Goal: Information Seeking & Learning: Learn about a topic

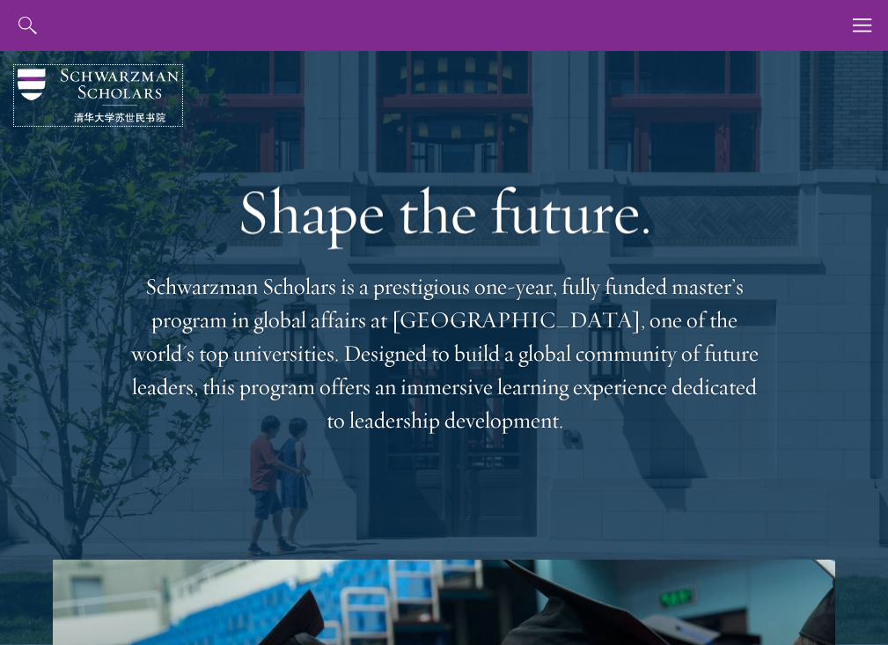
click at [57, 73] on img at bounding box center [98, 96] width 161 height 54
click at [864, 26] on icon "button" at bounding box center [861, 25] width 19 height 51
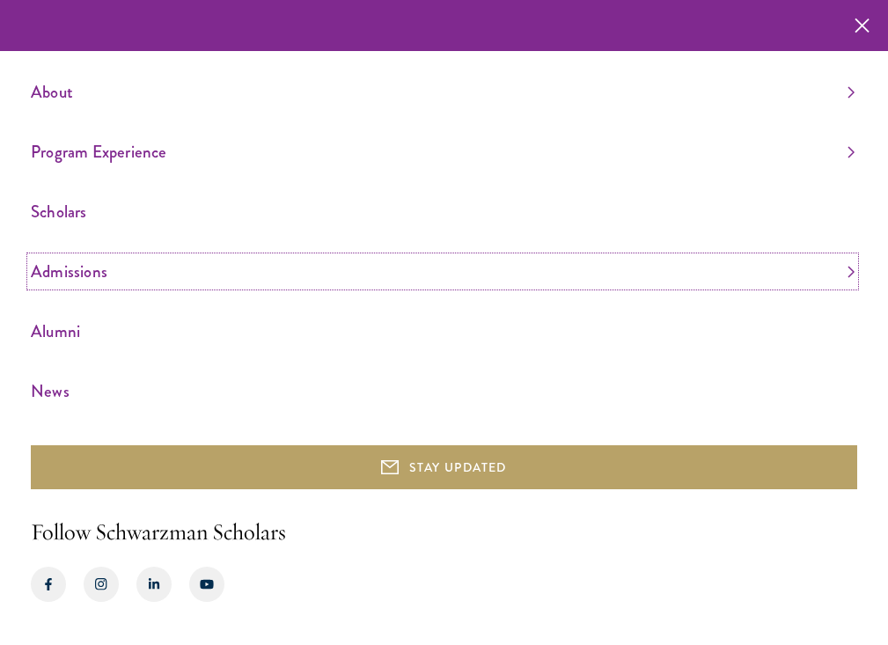
click at [80, 276] on link "Admissions" at bounding box center [442, 271] width 823 height 29
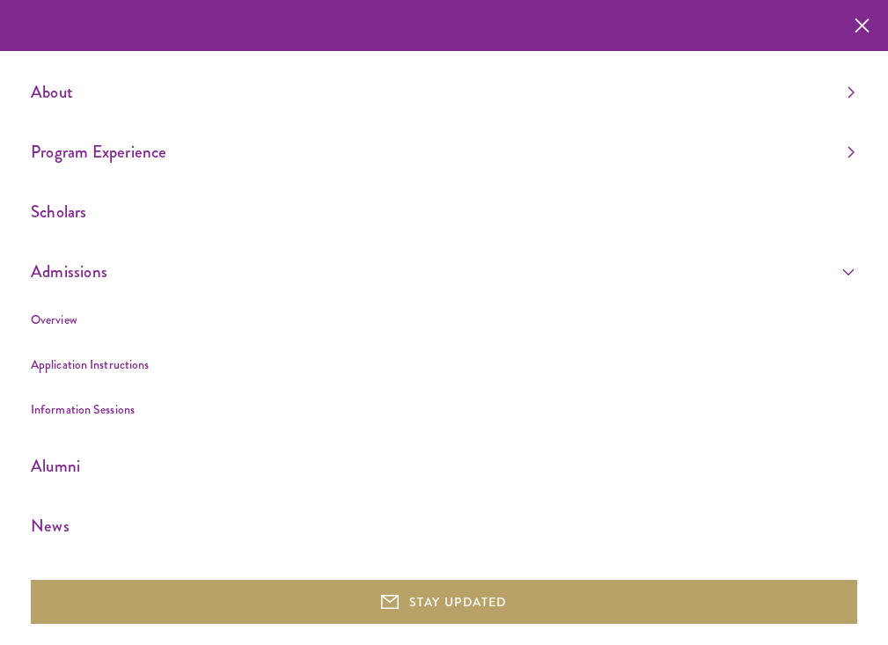
click at [66, 374] on li "Application Instructions" at bounding box center [442, 365] width 823 height 22
click at [69, 367] on link "Application Instructions" at bounding box center [90, 364] width 118 height 18
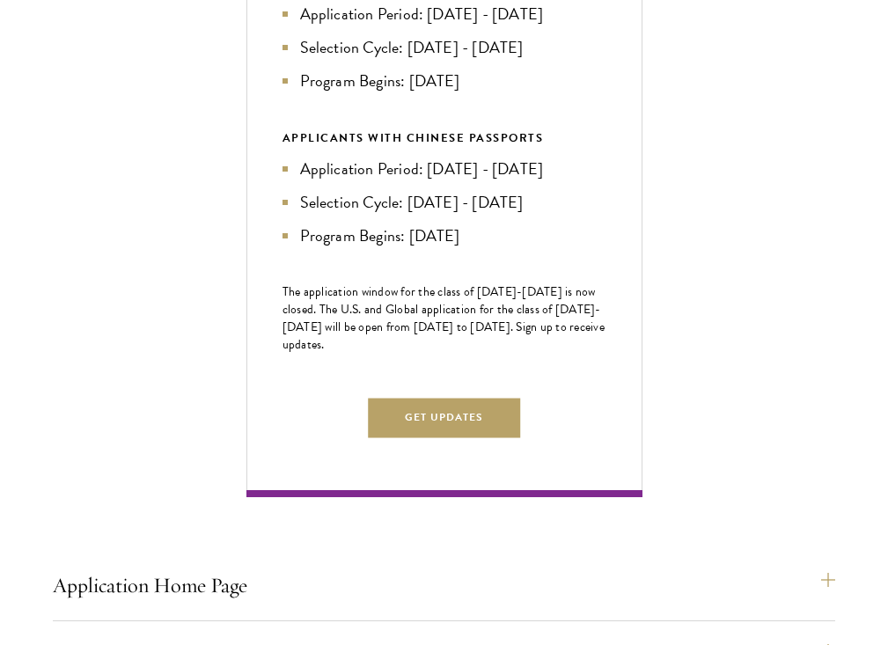
scroll to position [825, 0]
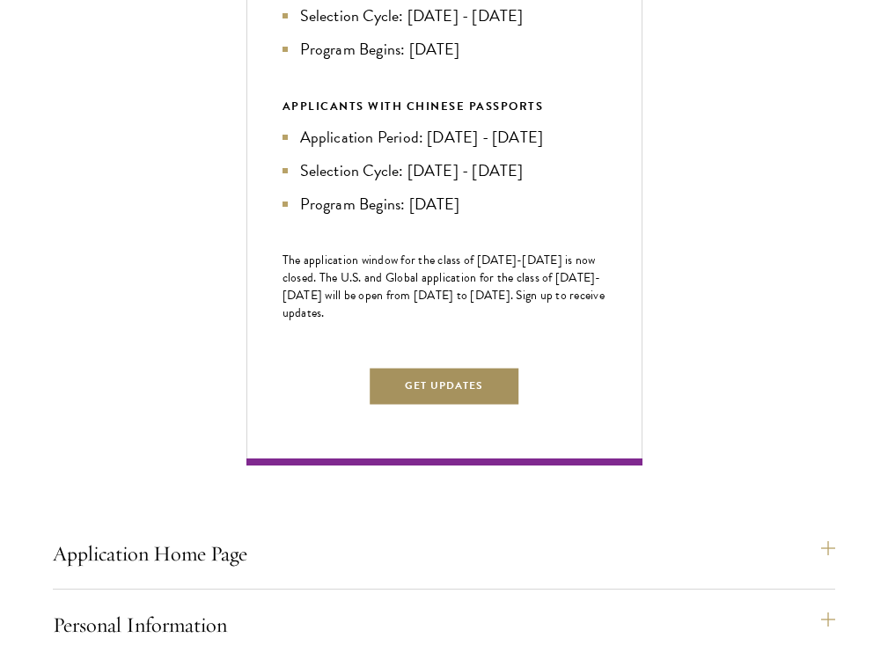
click at [429, 406] on button "Get Updates" at bounding box center [444, 386] width 153 height 40
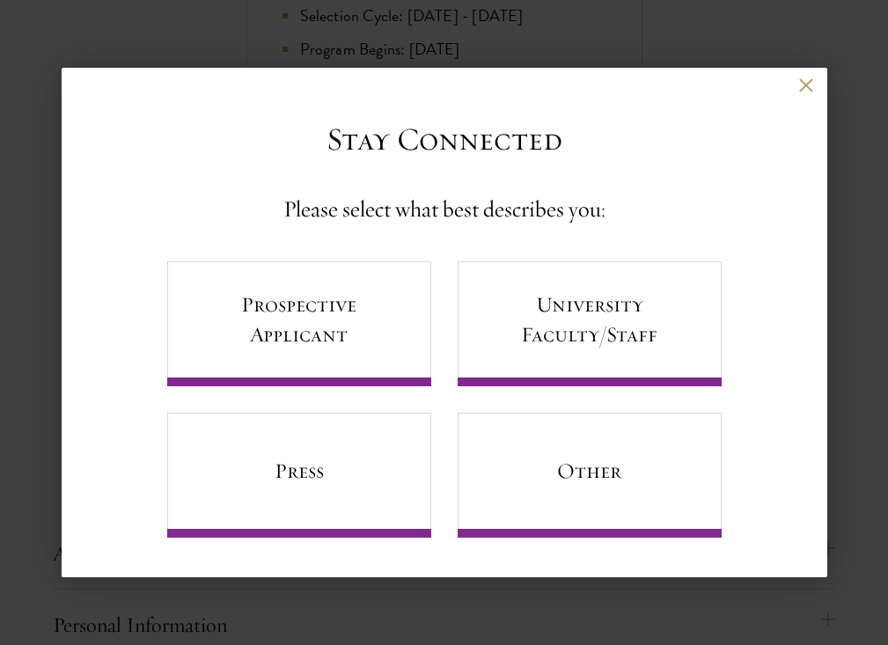
click at [797, 87] on div "Back" at bounding box center [444, 99] width 765 height 42
click at [790, 70] on div "Back Stay Connected Please select what best describes you: Prospective Applican…" at bounding box center [444, 323] width 765 height 510
click at [797, 75] on div "Back Stay Connected Please select what best describes you: Prospective Applican…" at bounding box center [444, 323] width 765 height 510
click at [801, 76] on div "Back Stay Connected Please select what best describes you: Prospective Applican…" at bounding box center [444, 323] width 765 height 510
click at [802, 81] on button at bounding box center [806, 85] width 15 height 15
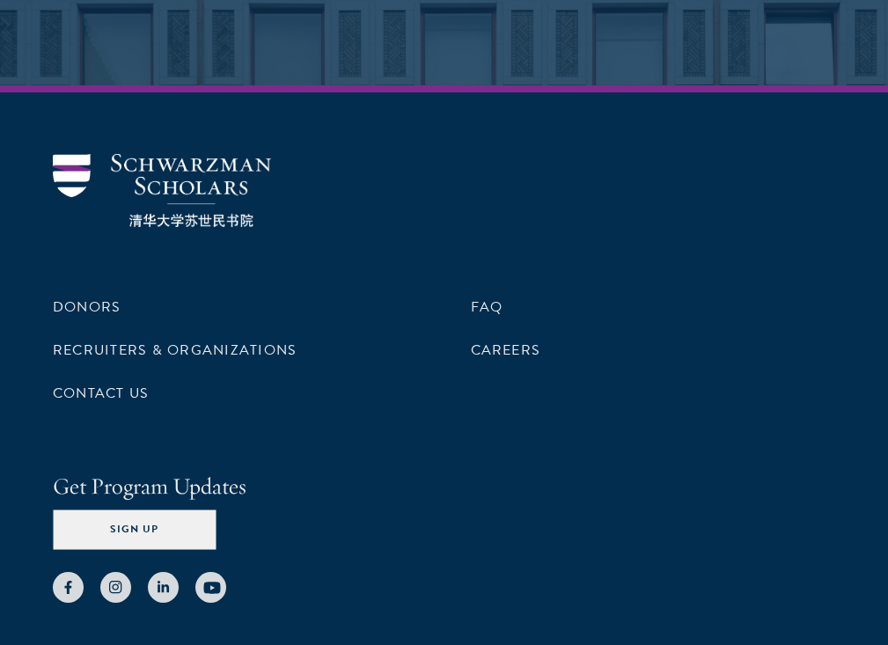
scroll to position [3770, 0]
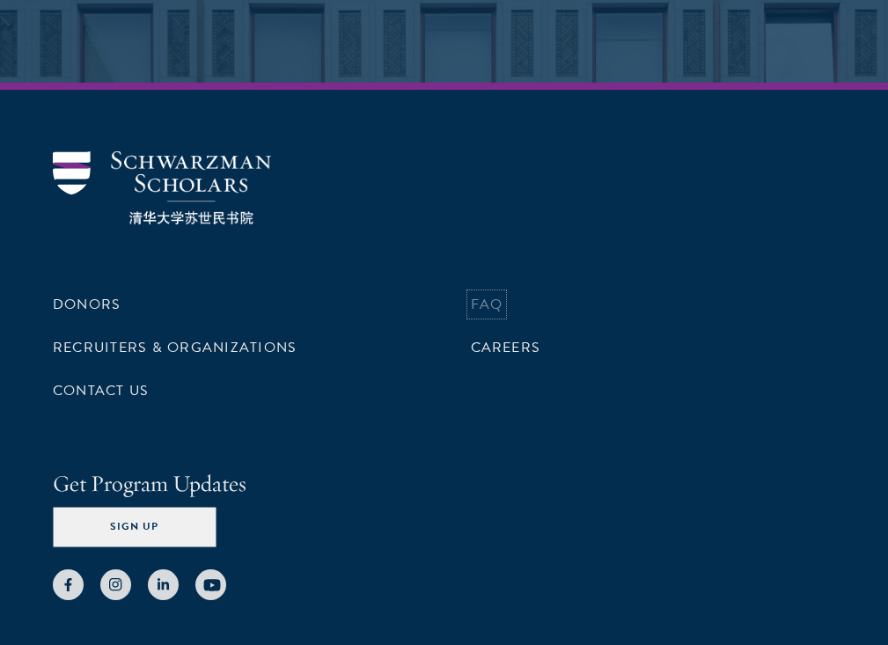
click at [478, 315] on link "FAQ" at bounding box center [487, 304] width 33 height 21
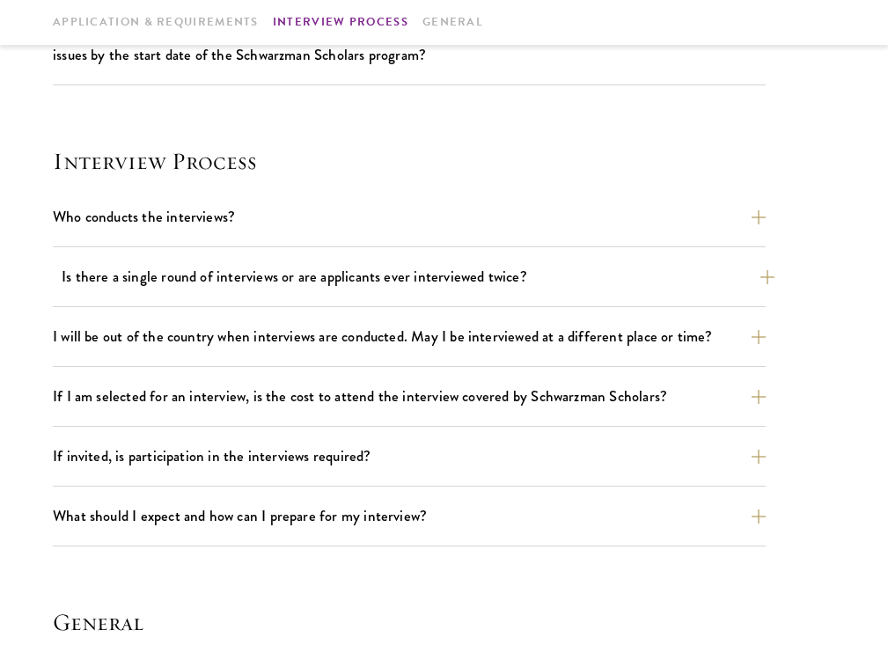
scroll to position [1791, 0]
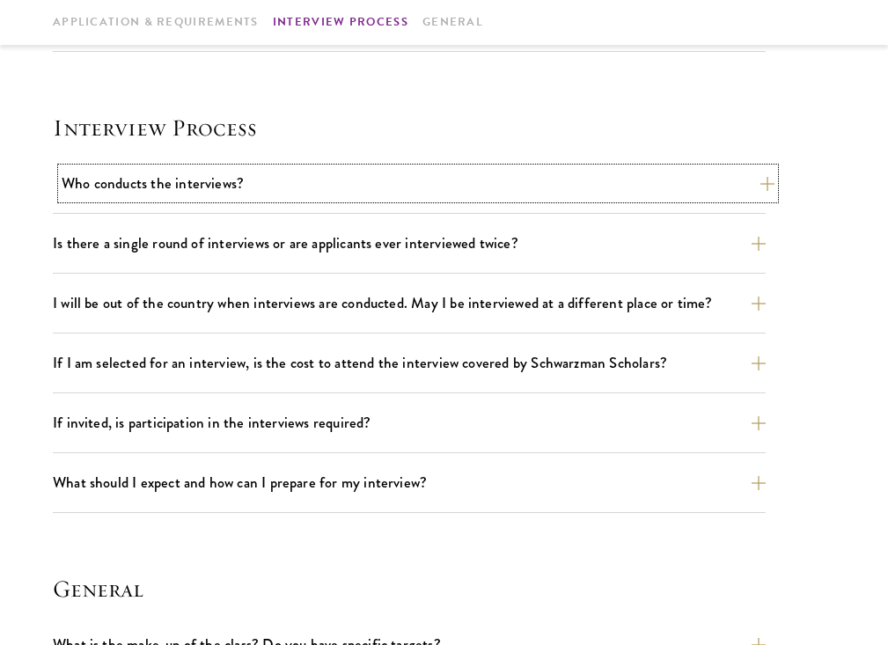
click at [374, 184] on button "Who conducts the interviews?" at bounding box center [418, 183] width 712 height 31
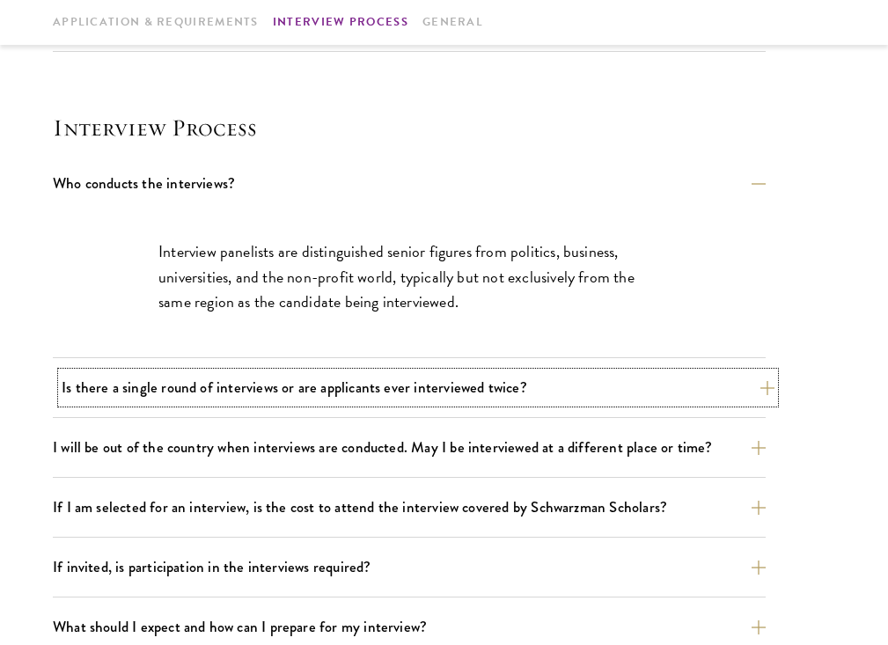
click at [323, 392] on button "Is there a single round of interviews or are applicants ever interviewed twice?" at bounding box center [418, 387] width 712 height 31
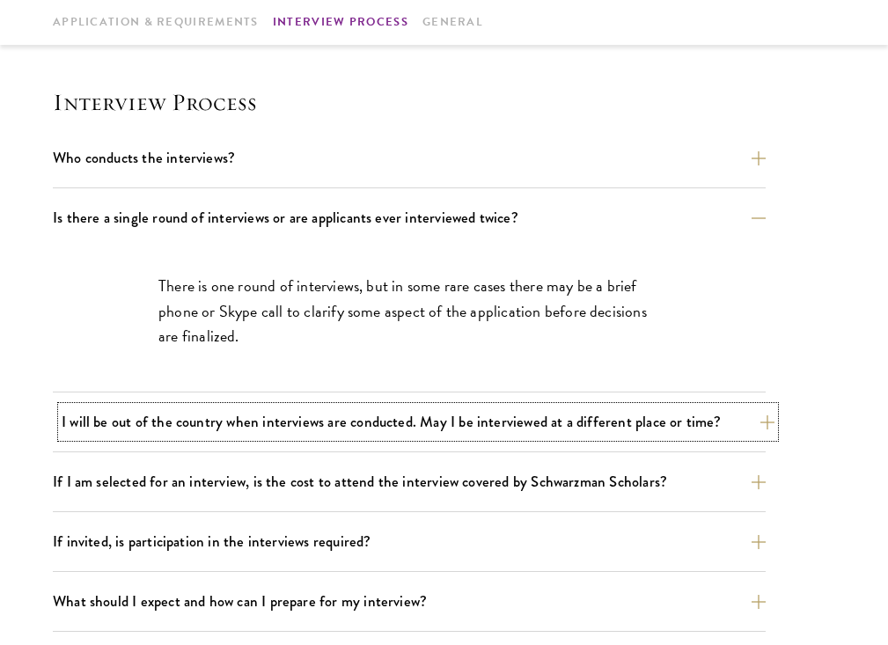
click at [315, 411] on button "I will be out of the country when interviews are conducted. May I be interviewe…" at bounding box center [418, 421] width 712 height 31
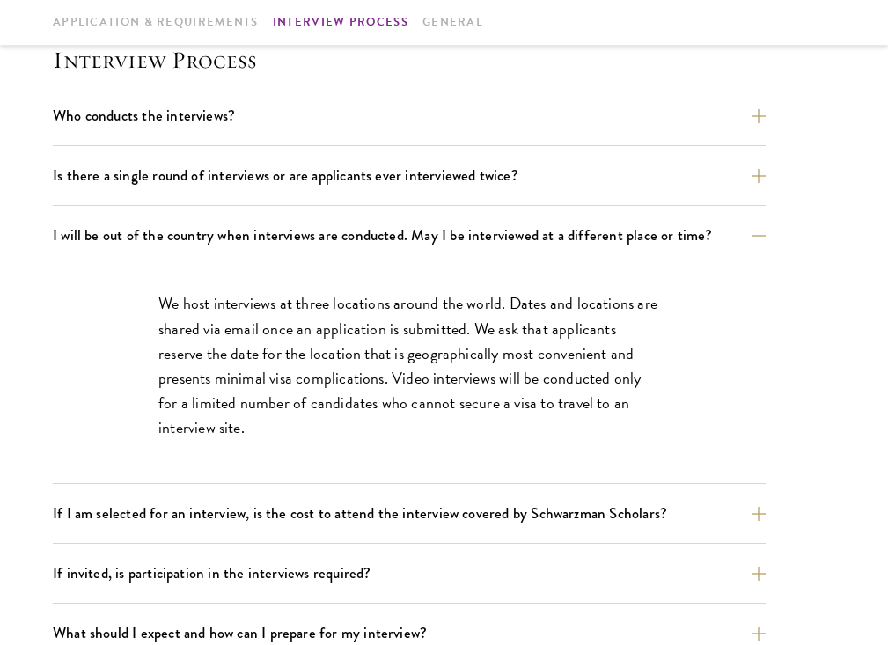
click at [311, 494] on div "Who conducts the interviews? Interview panelists are distinguished senior figur…" at bounding box center [409, 381] width 712 height 563
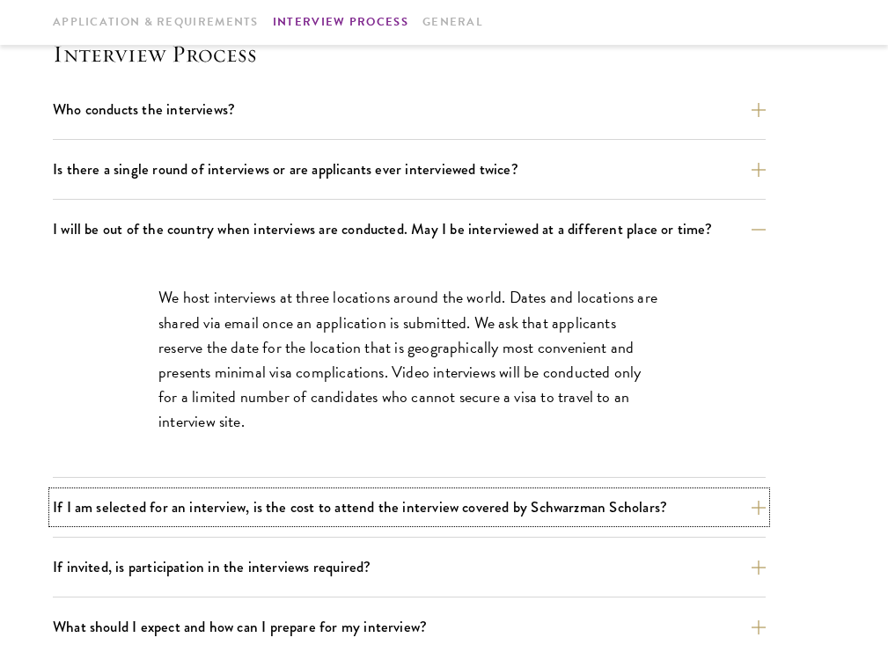
click at [311, 494] on button "If I am selected for an interview, is the cost to attend the interview covered …" at bounding box center [409, 507] width 712 height 31
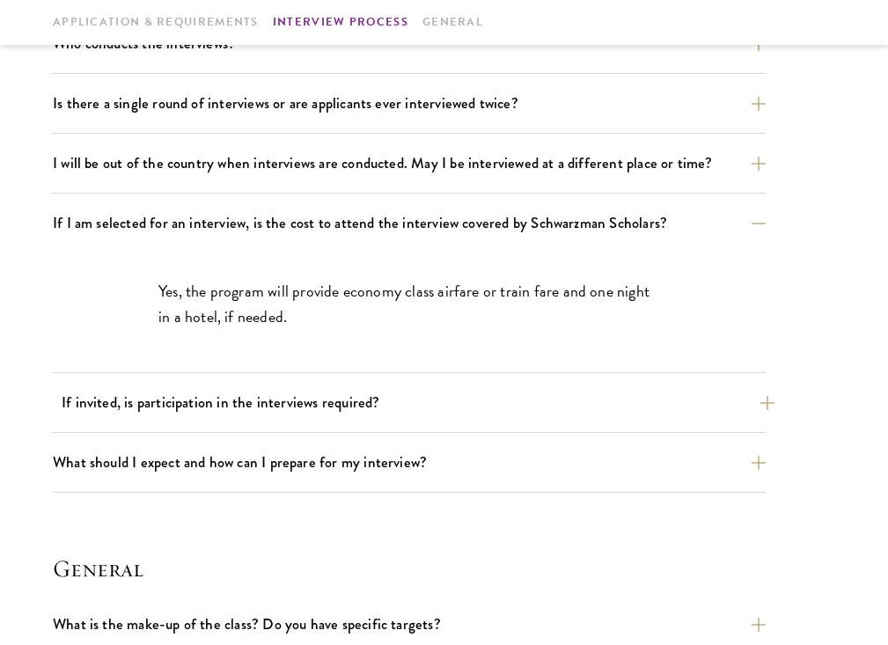
click at [317, 415] on button "If invited, is participation in the interviews required?" at bounding box center [418, 402] width 712 height 31
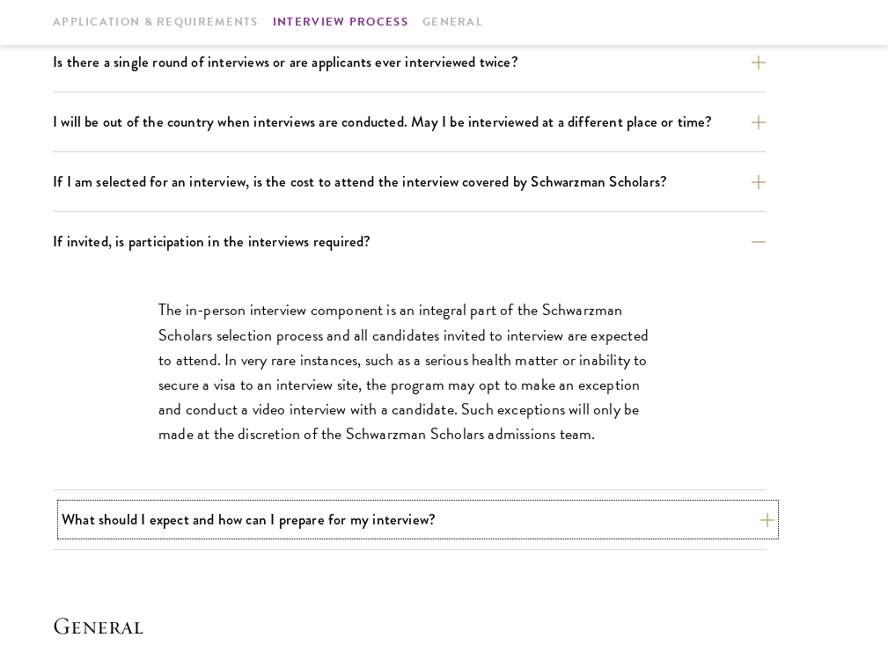
click at [311, 515] on button "What should I expect and how can I prepare for my interview?" at bounding box center [418, 519] width 712 height 31
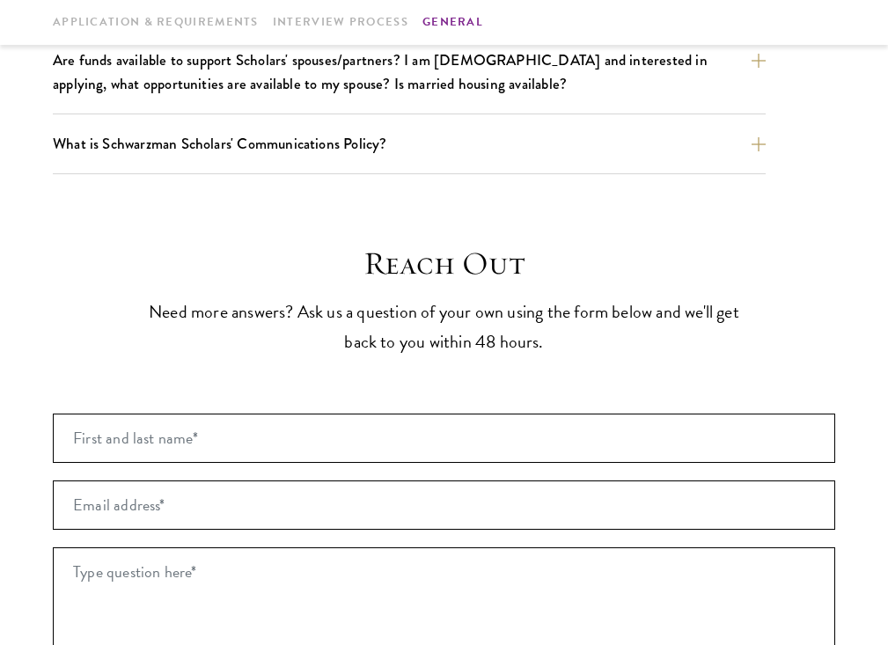
scroll to position [4066, 0]
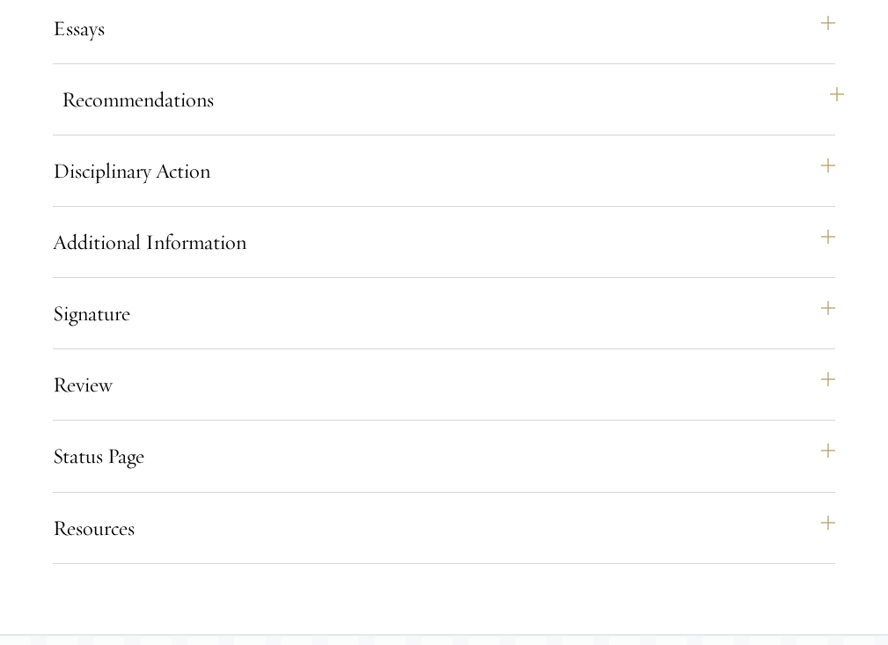
scroll to position [1926, 0]
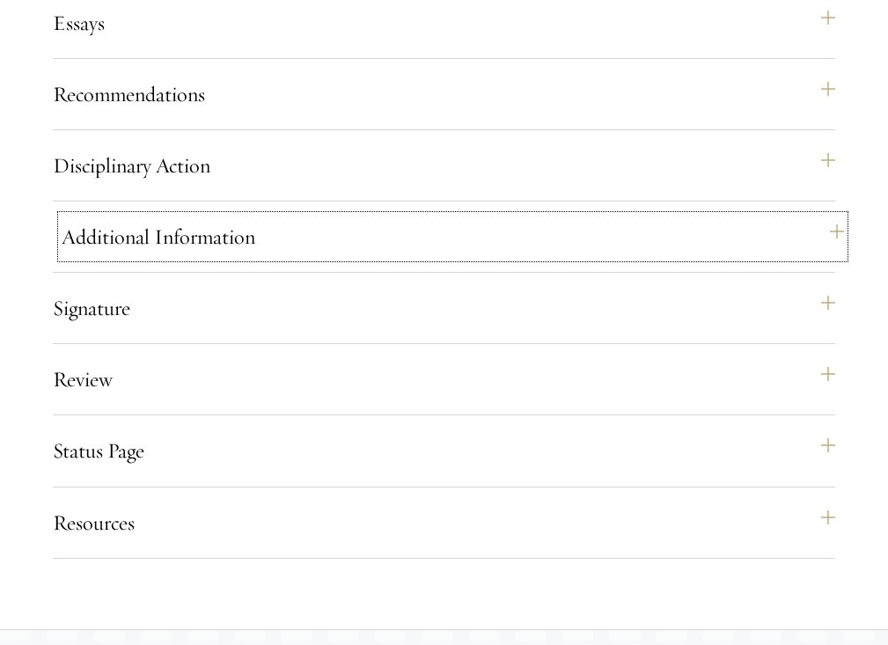
click at [262, 258] on button "Additional Information" at bounding box center [453, 237] width 782 height 42
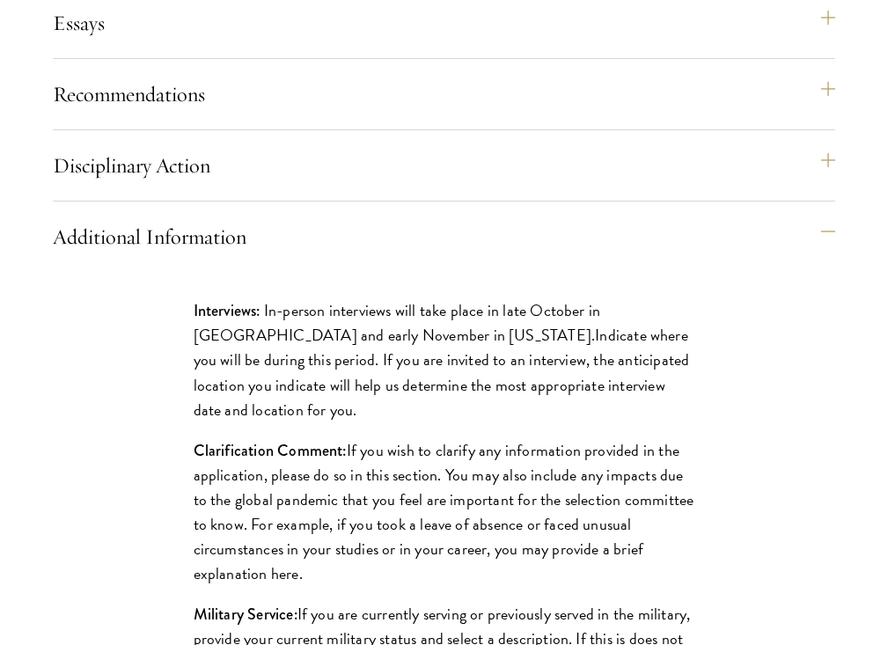
click at [367, 387] on p "Interviews: In-person interviews will take place in late October in London and …" at bounding box center [444, 359] width 501 height 123
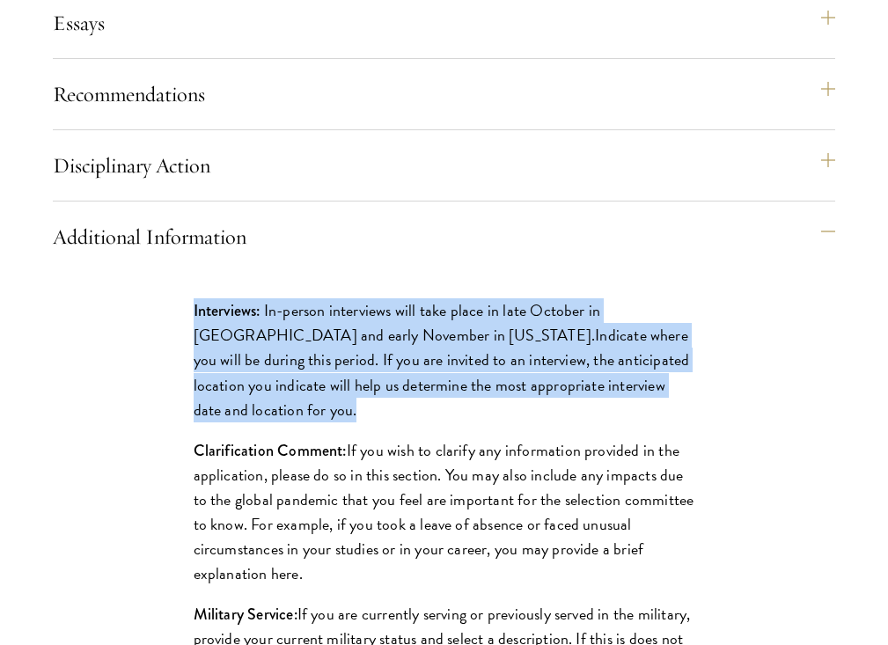
click at [421, 376] on p "Interviews: In-person interviews will take place in late October in London and …" at bounding box center [444, 359] width 501 height 123
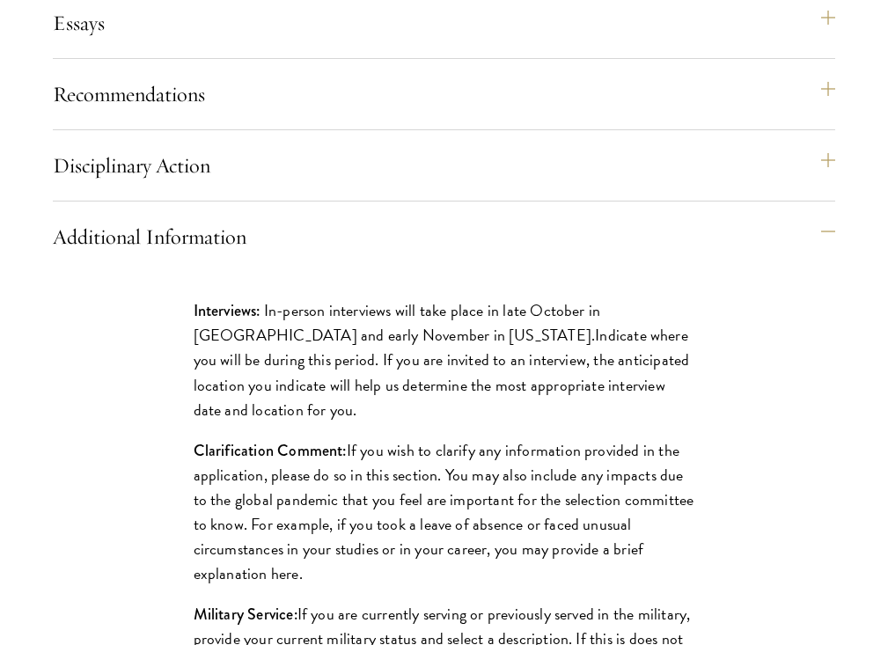
click at [421, 376] on p "Interviews: In-person interviews will take place in late October in London and …" at bounding box center [444, 359] width 501 height 123
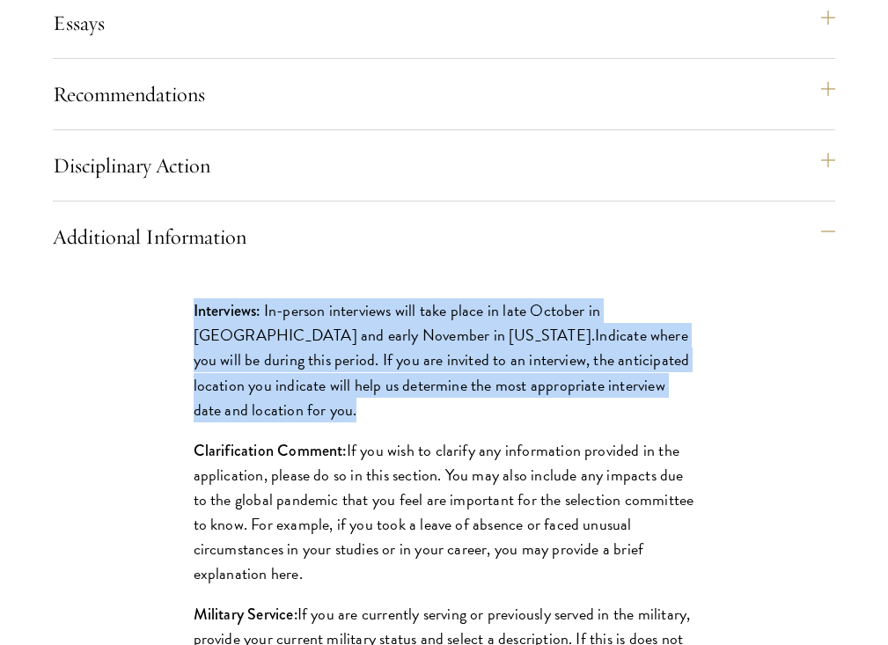
click at [464, 374] on p "Interviews: In-person interviews will take place in late October in London and …" at bounding box center [444, 359] width 501 height 123
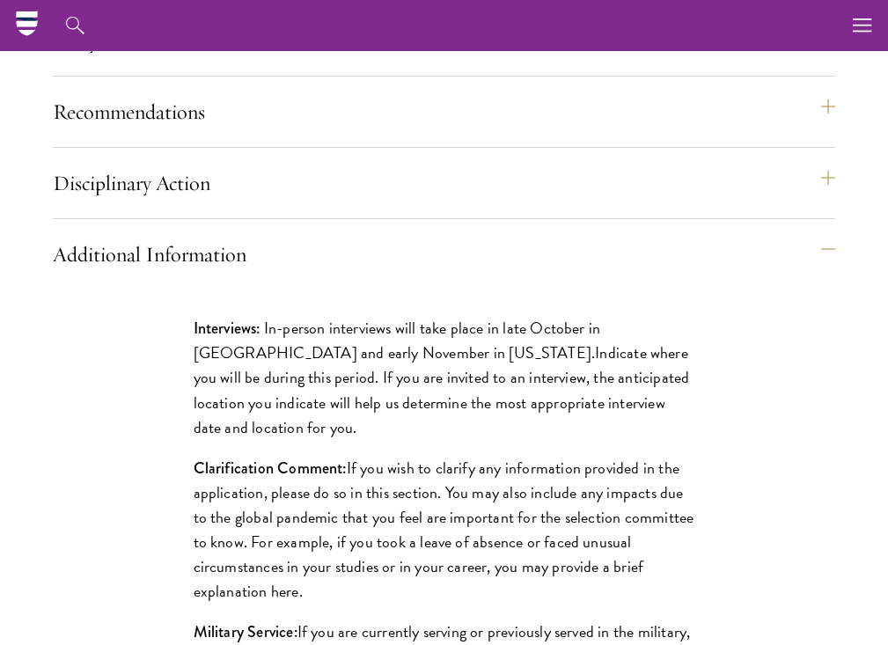
scroll to position [1908, 0]
click at [435, 397] on p "Interviews: In-person interviews will take place in late October in London and …" at bounding box center [444, 378] width 501 height 123
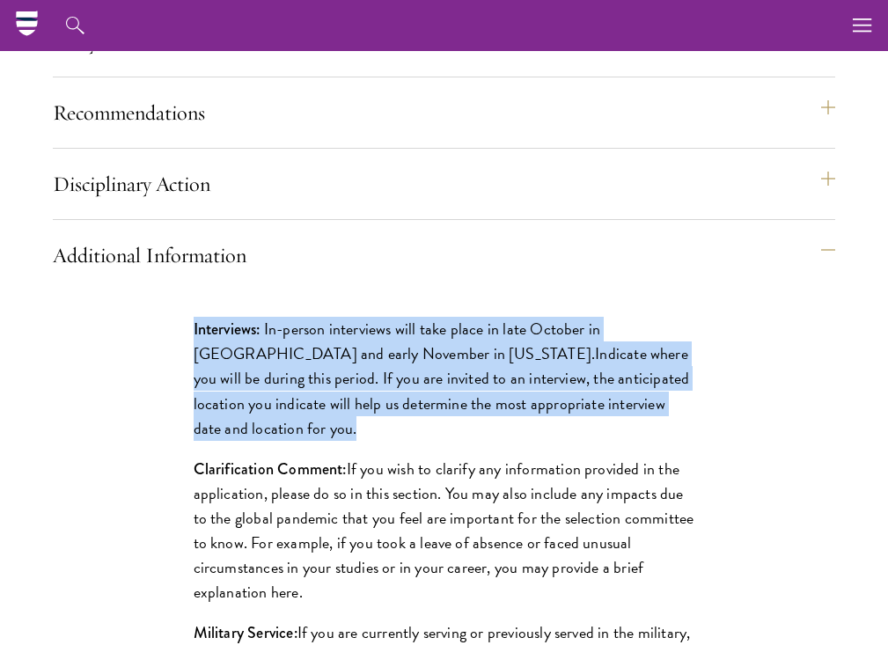
click at [365, 398] on p "Interviews: In-person interviews will take place in late October in London and …" at bounding box center [444, 378] width 501 height 123
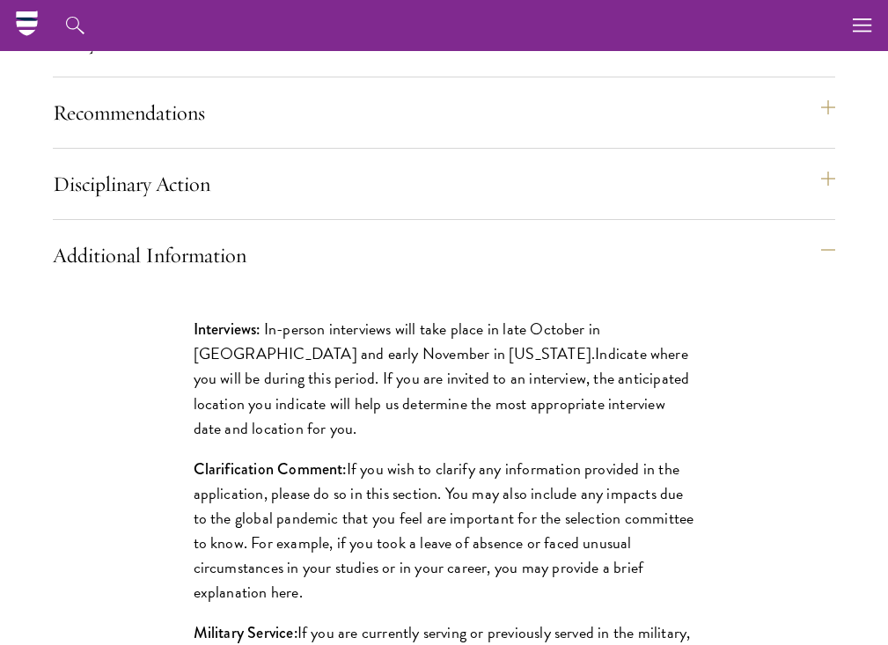
click at [365, 398] on p "Interviews: In-person interviews will take place in late October in London and …" at bounding box center [444, 378] width 501 height 123
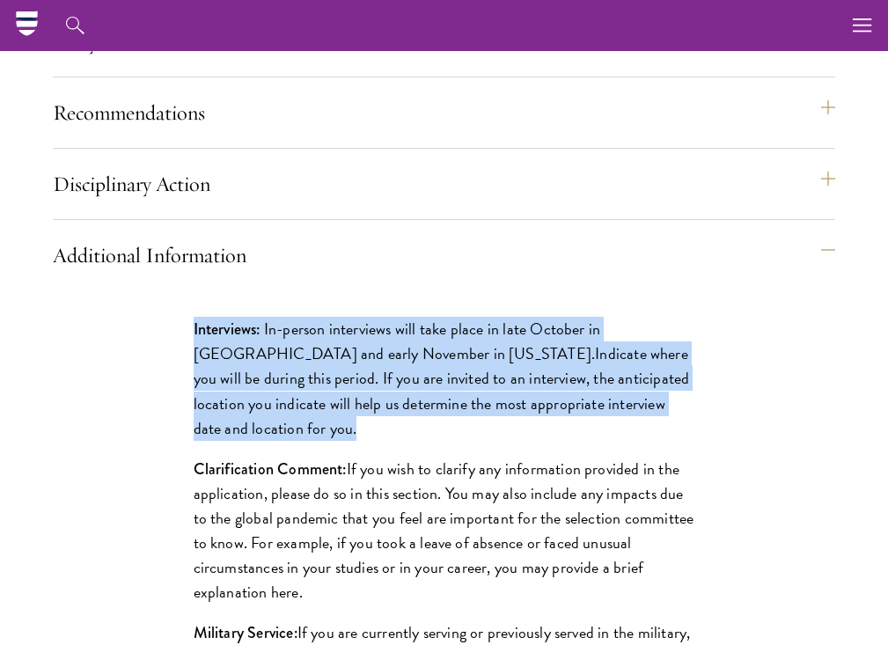
click at [417, 391] on p "Interviews: In-person interviews will take place in late October in London and …" at bounding box center [444, 378] width 501 height 123
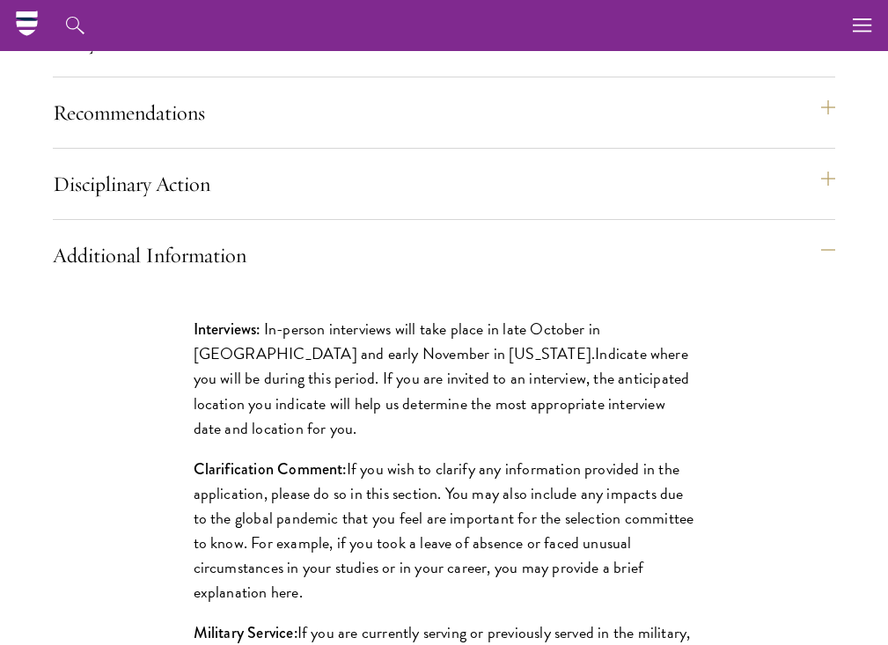
click at [417, 391] on p "Interviews: In-person interviews will take place in late October in London and …" at bounding box center [444, 378] width 501 height 123
click at [393, 391] on p "Interviews: In-person interviews will take place in late October in London and …" at bounding box center [444, 378] width 501 height 123
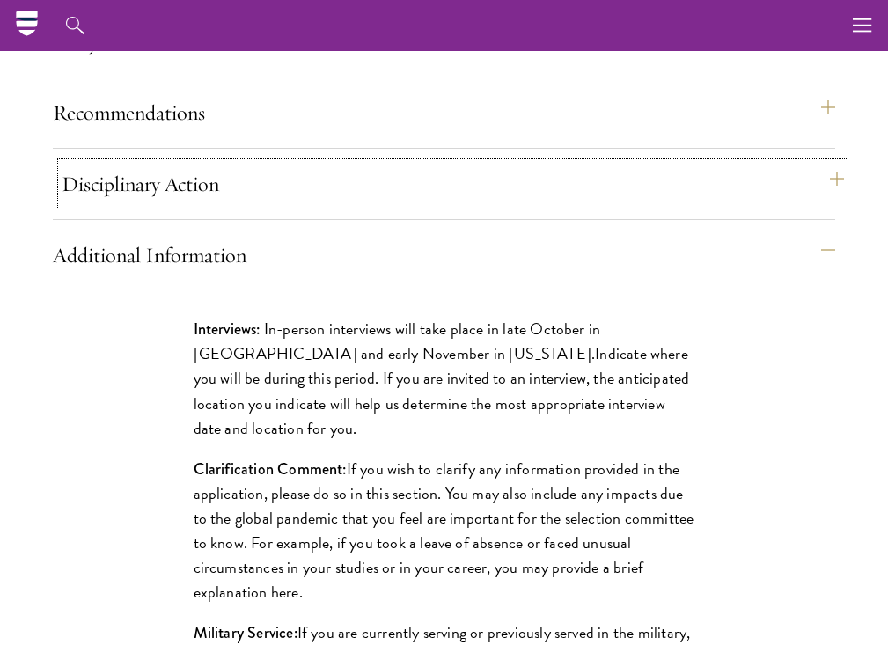
click at [267, 205] on button "Disciplinary Action" at bounding box center [453, 184] width 782 height 42
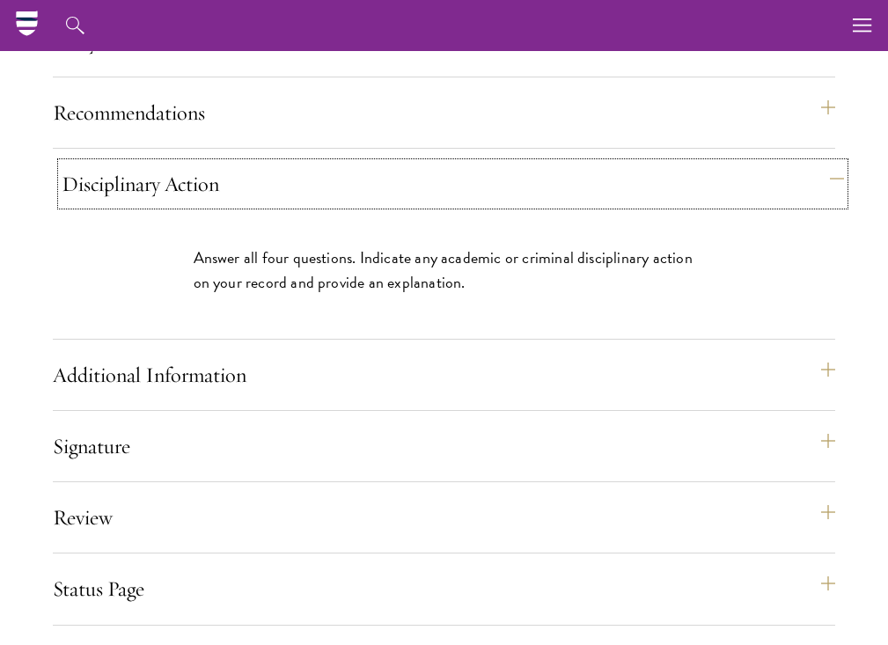
click at [267, 205] on button "Disciplinary Action" at bounding box center [453, 184] width 782 height 42
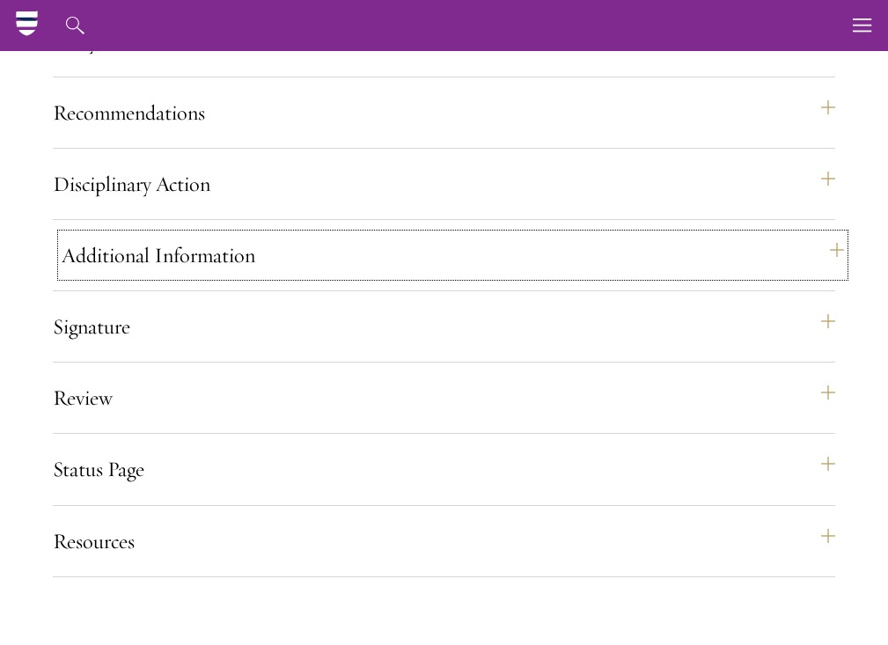
click at [218, 276] on button "Additional Information" at bounding box center [453, 255] width 782 height 42
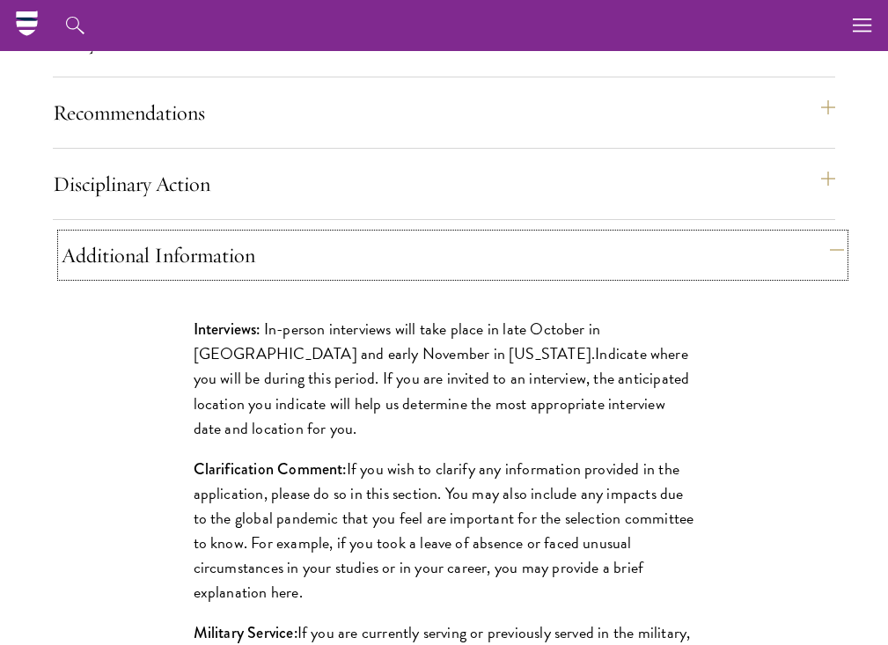
click at [218, 276] on button "Additional Information" at bounding box center [453, 255] width 782 height 42
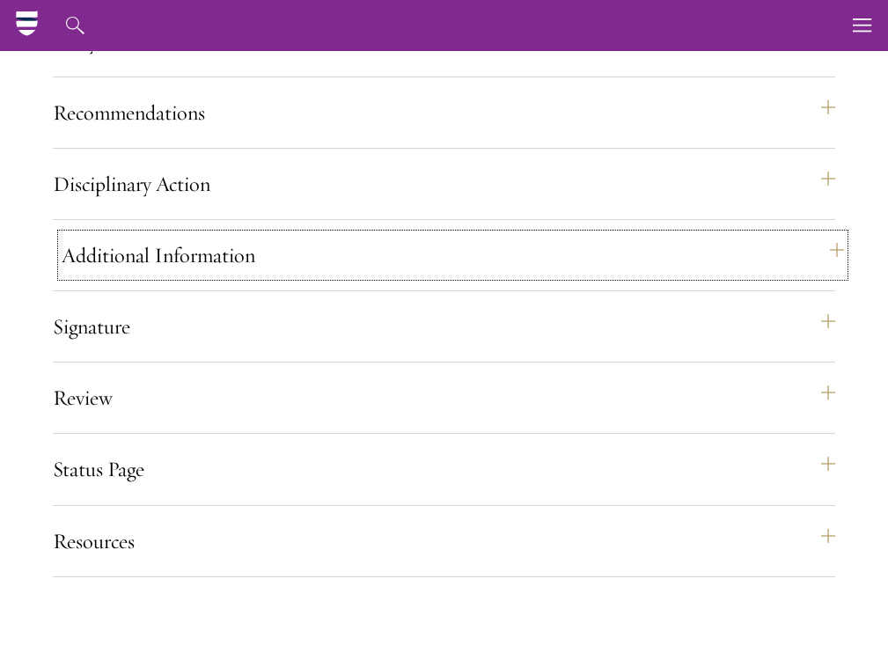
click at [218, 276] on button "Additional Information" at bounding box center [453, 255] width 782 height 42
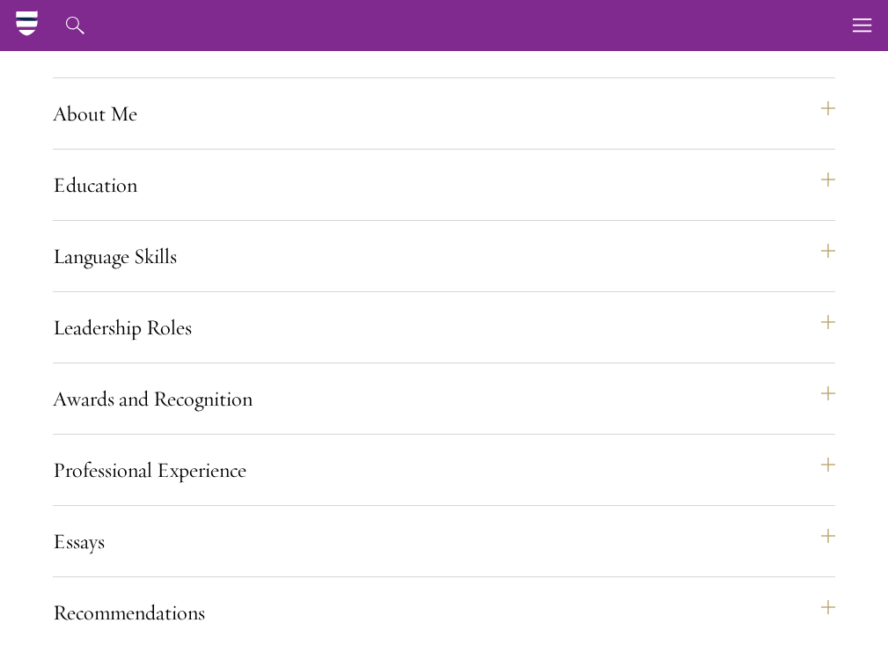
scroll to position [0, 0]
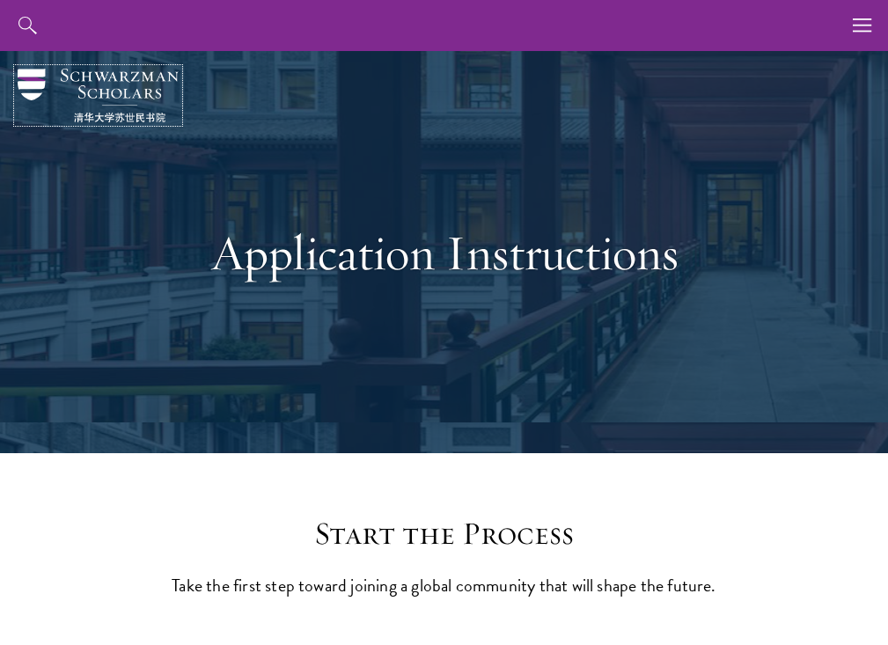
click at [95, 77] on img at bounding box center [98, 96] width 161 height 54
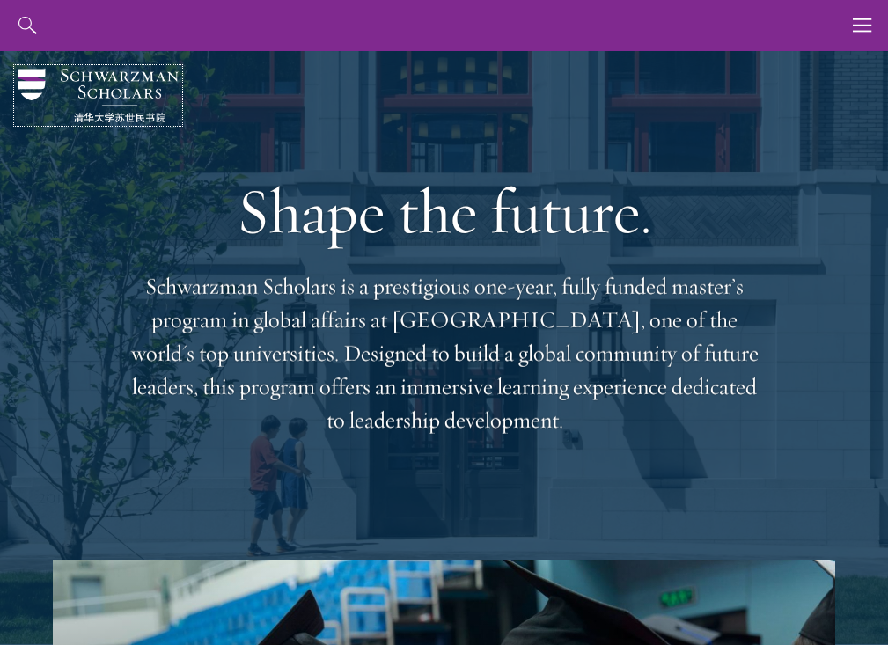
click at [85, 100] on img at bounding box center [98, 96] width 161 height 54
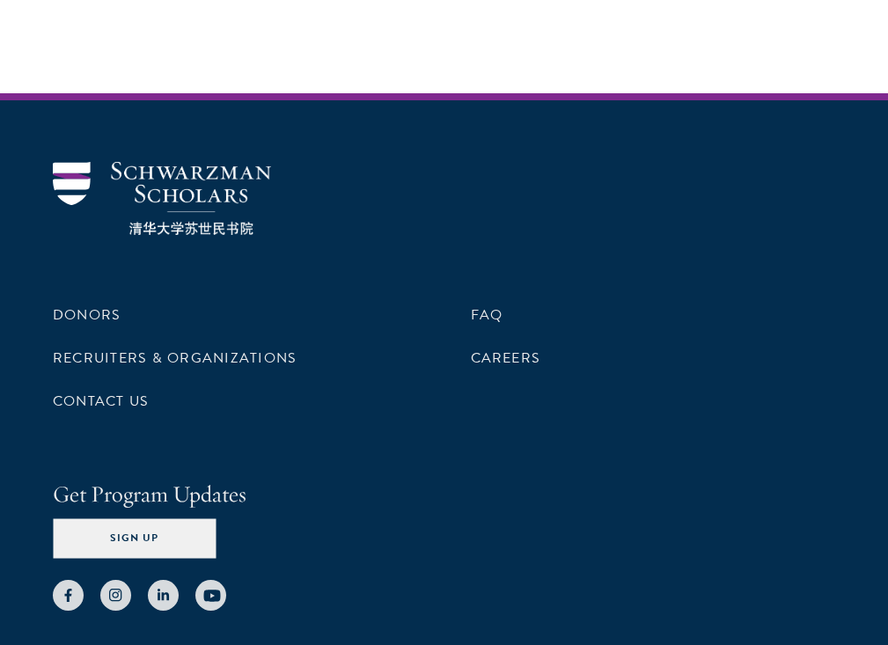
scroll to position [5766, 0]
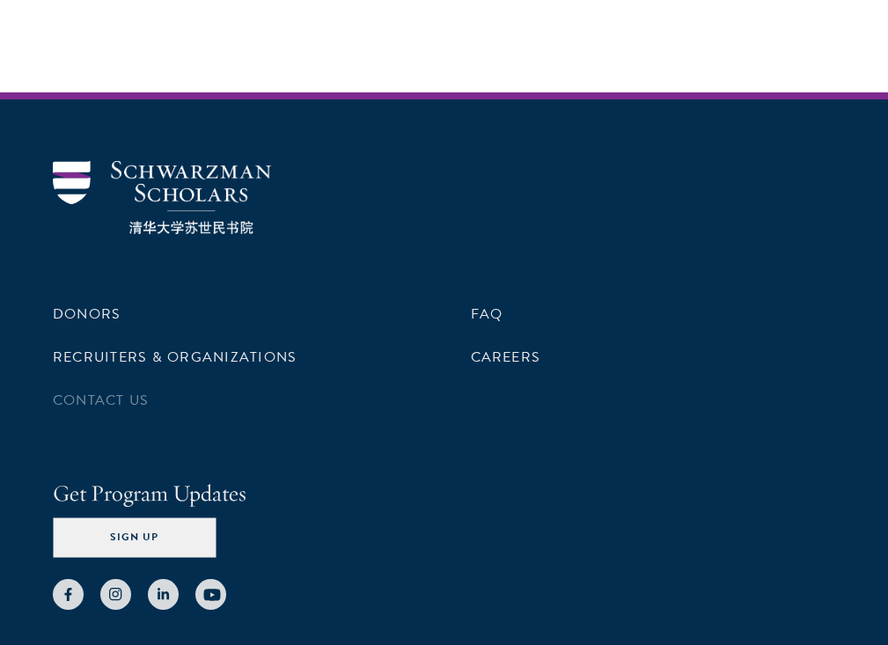
click at [133, 385] on li "Contact Us" at bounding box center [235, 400] width 365 height 30
click at [128, 390] on link "Contact Us" at bounding box center [101, 400] width 96 height 21
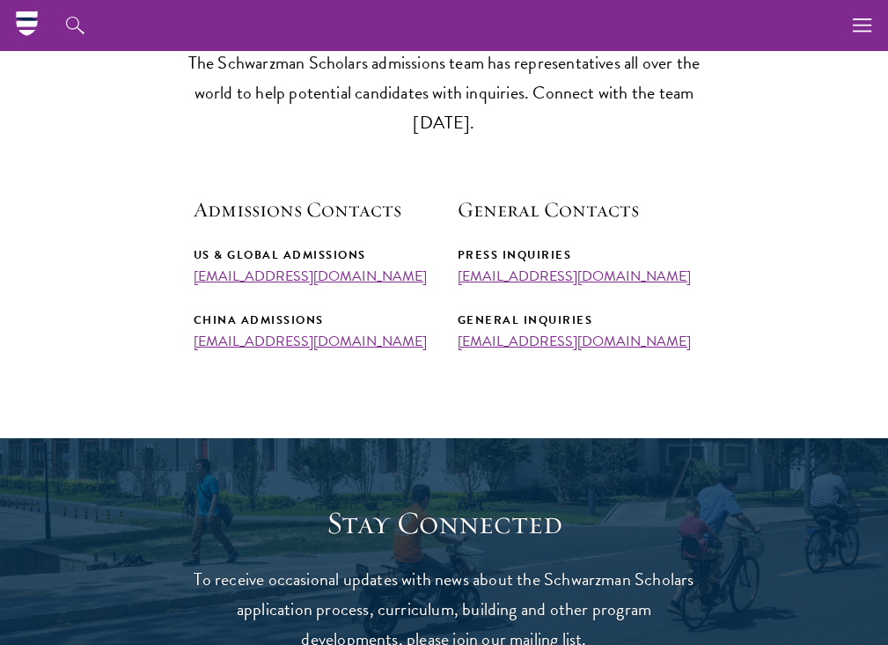
scroll to position [497, 0]
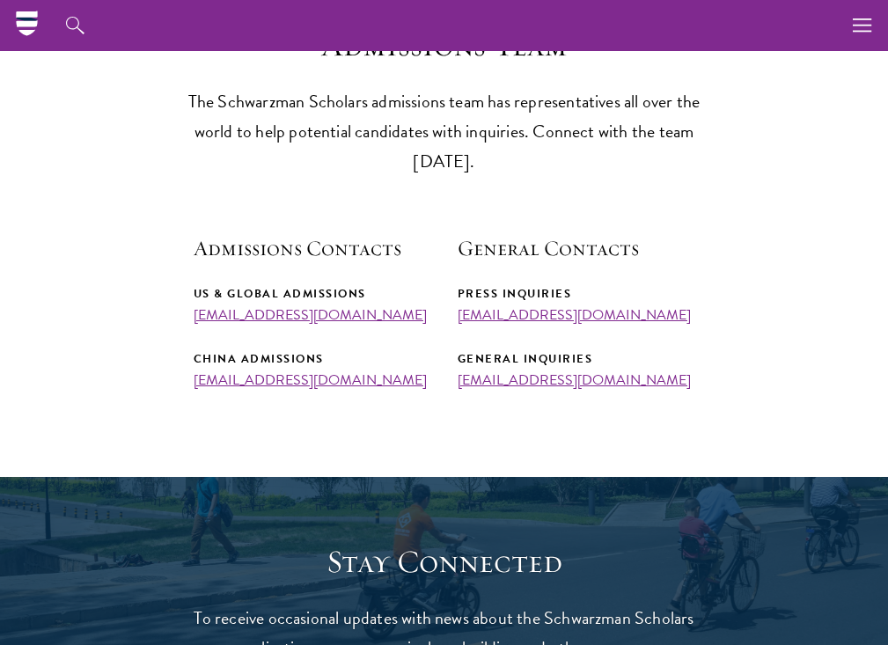
drag, startPoint x: 406, startPoint y: 313, endPoint x: 187, endPoint y: 312, distance: 219.0
click at [187, 312] on section "Admissions Team The Schwarzman Scholars admissions team has representatives all…" at bounding box center [444, 207] width 888 height 362
copy link "[EMAIL_ADDRESS][DOMAIN_NAME]"
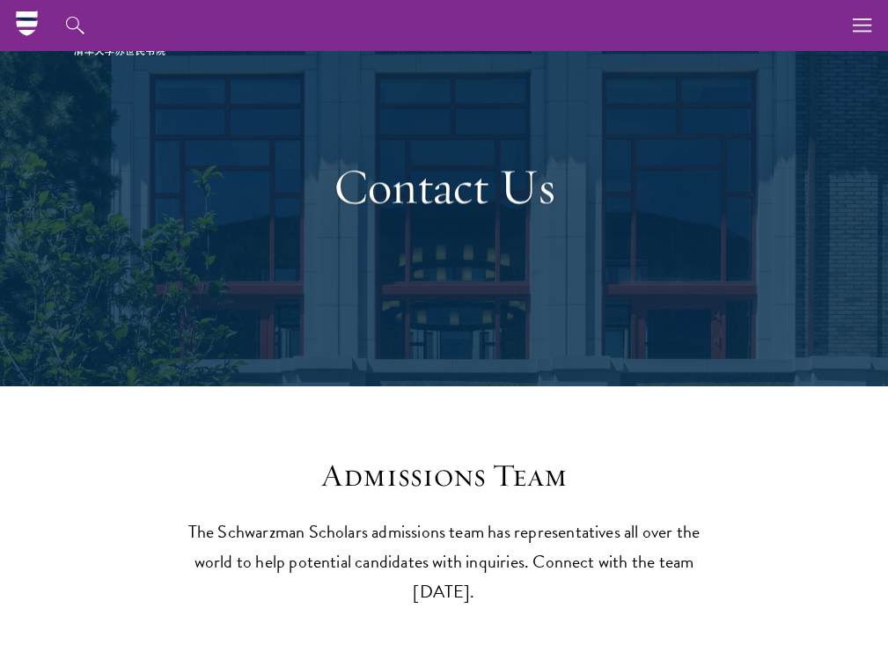
scroll to position [0, 0]
